Goal: Find specific page/section: Find specific page/section

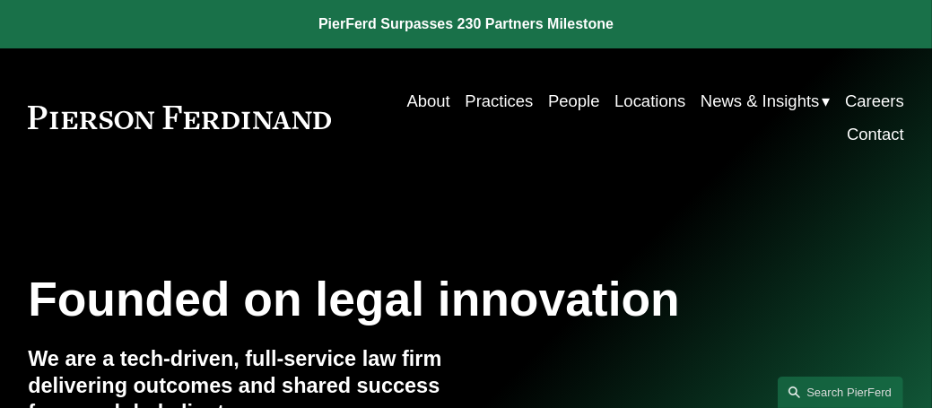
click at [412, 103] on link "About" at bounding box center [427, 100] width 43 height 33
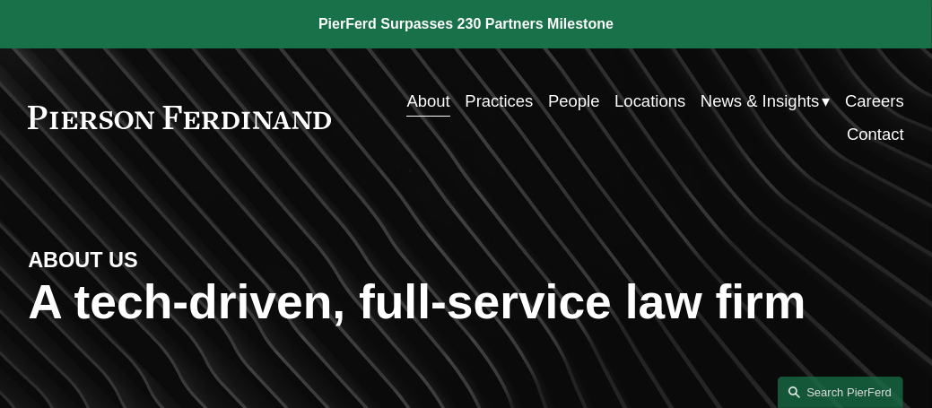
click at [430, 97] on link "About" at bounding box center [427, 100] width 43 height 33
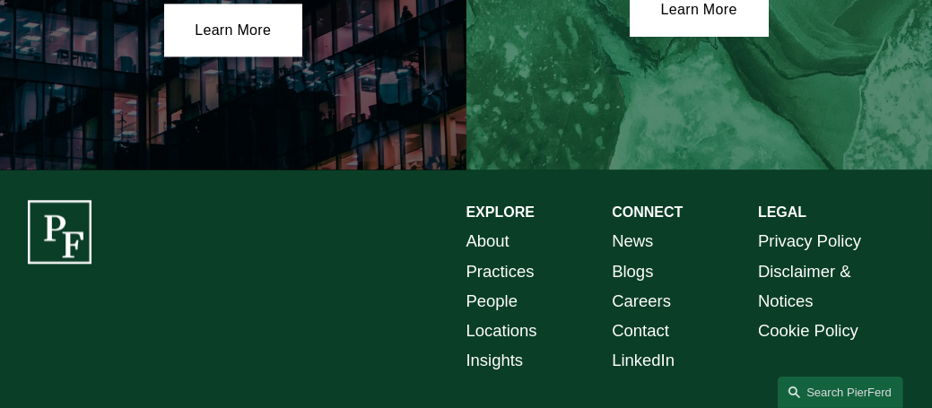
scroll to position [2837, 0]
